Goal: Browse casually

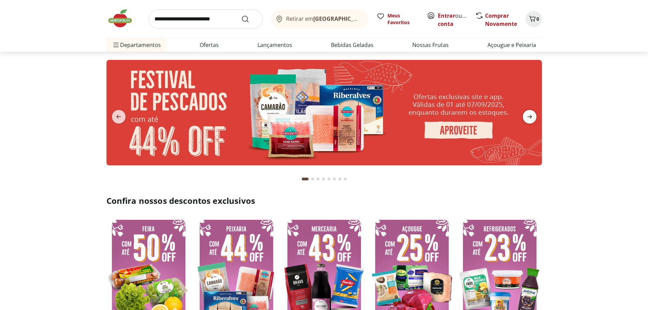
click at [526, 118] on icon "next" at bounding box center [529, 117] width 8 height 8
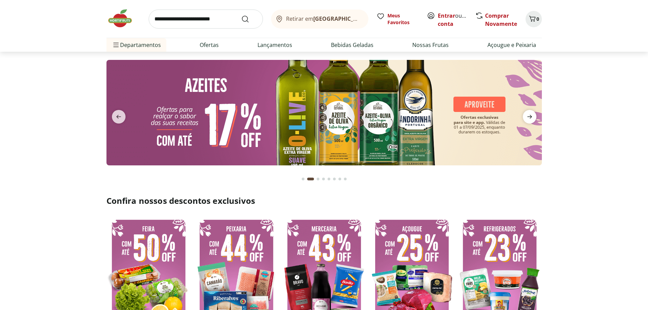
click at [526, 118] on icon "next" at bounding box center [529, 117] width 8 height 8
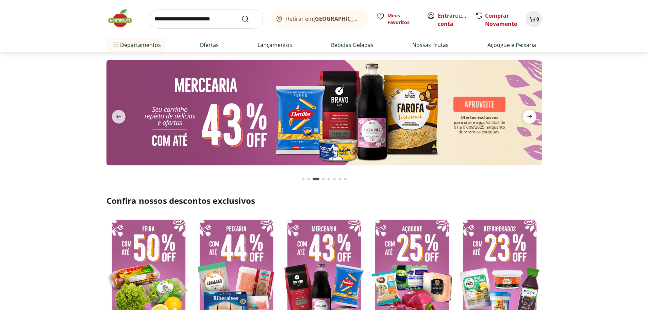
click at [526, 118] on icon "next" at bounding box center [529, 117] width 8 height 8
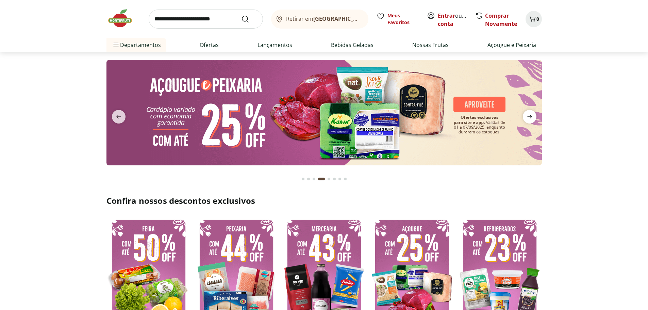
click at [526, 118] on icon "next" at bounding box center [529, 117] width 8 height 8
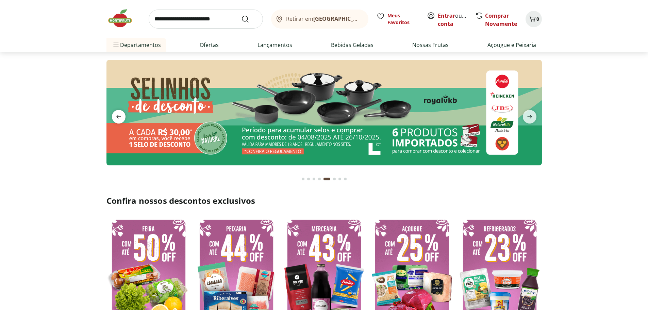
click at [115, 113] on icon "previous" at bounding box center [119, 117] width 8 height 8
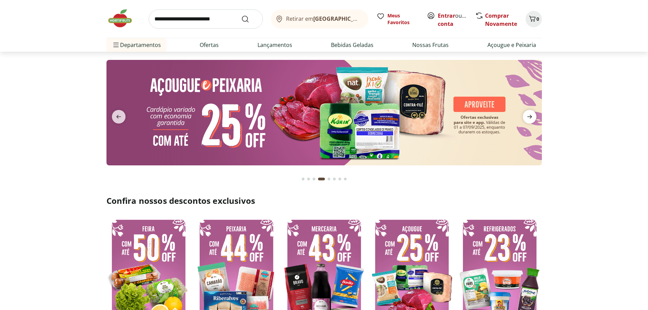
click at [530, 117] on icon "next" at bounding box center [529, 117] width 8 height 8
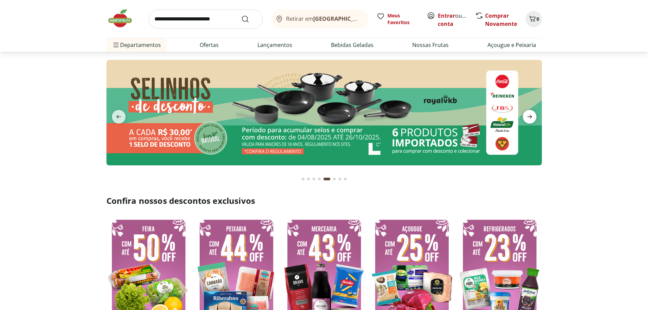
click at [530, 117] on icon "next" at bounding box center [529, 117] width 8 height 8
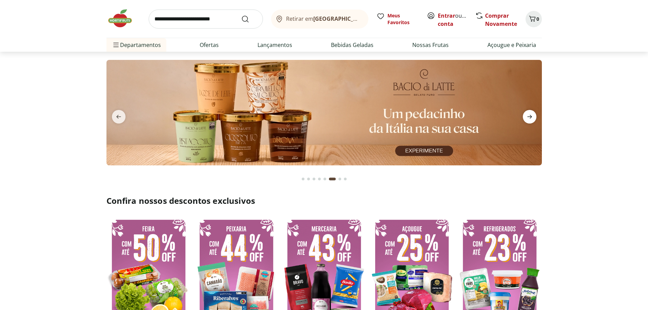
click at [530, 117] on icon "next" at bounding box center [529, 117] width 8 height 8
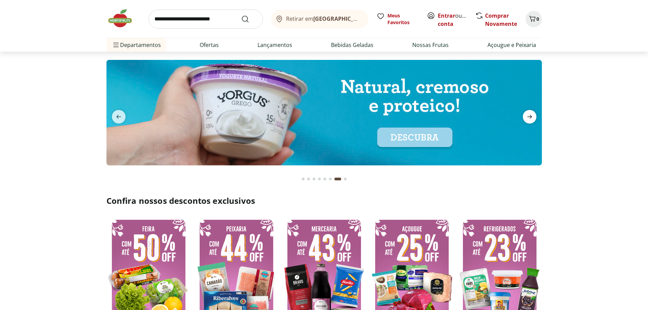
click at [530, 117] on icon "next" at bounding box center [529, 117] width 8 height 8
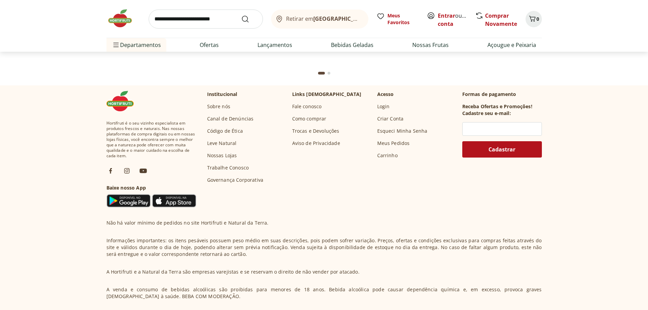
scroll to position [2010, 0]
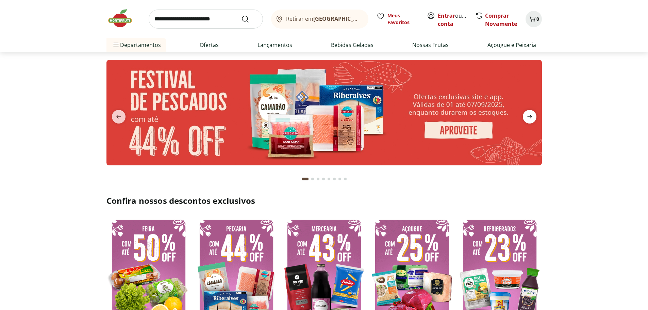
click at [530, 116] on icon "next" at bounding box center [529, 117] width 5 height 4
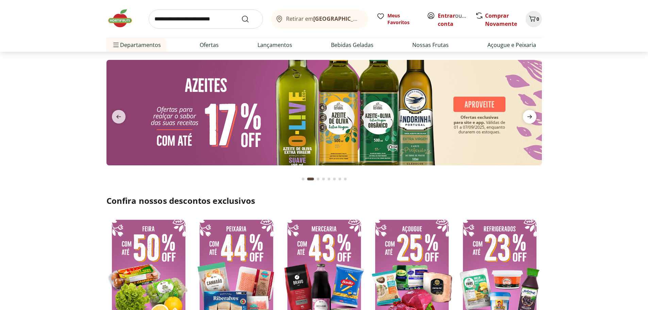
click at [530, 116] on icon "next" at bounding box center [529, 117] width 5 height 4
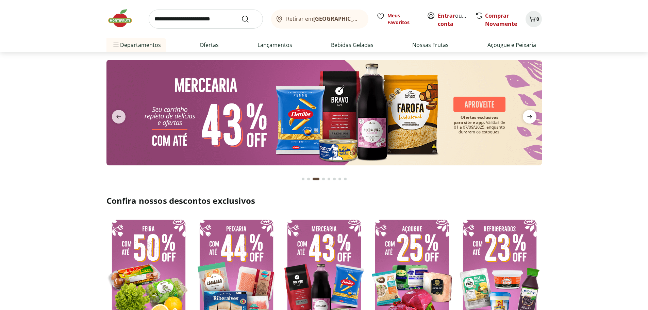
click at [530, 116] on icon "next" at bounding box center [529, 117] width 5 height 4
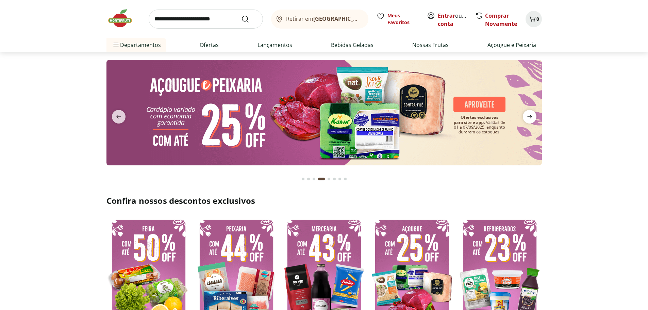
click at [530, 116] on icon "next" at bounding box center [529, 117] width 5 height 4
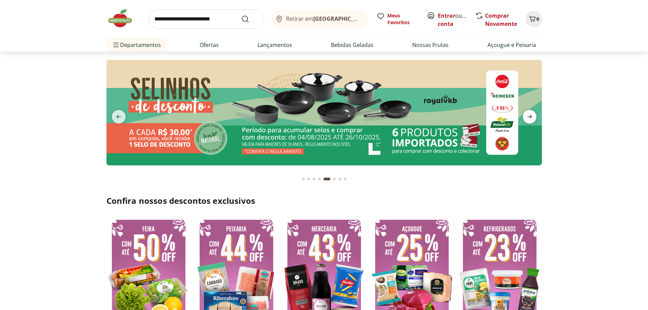
click at [530, 116] on icon "next" at bounding box center [529, 117] width 5 height 4
